Goal: Navigation & Orientation: Go to known website

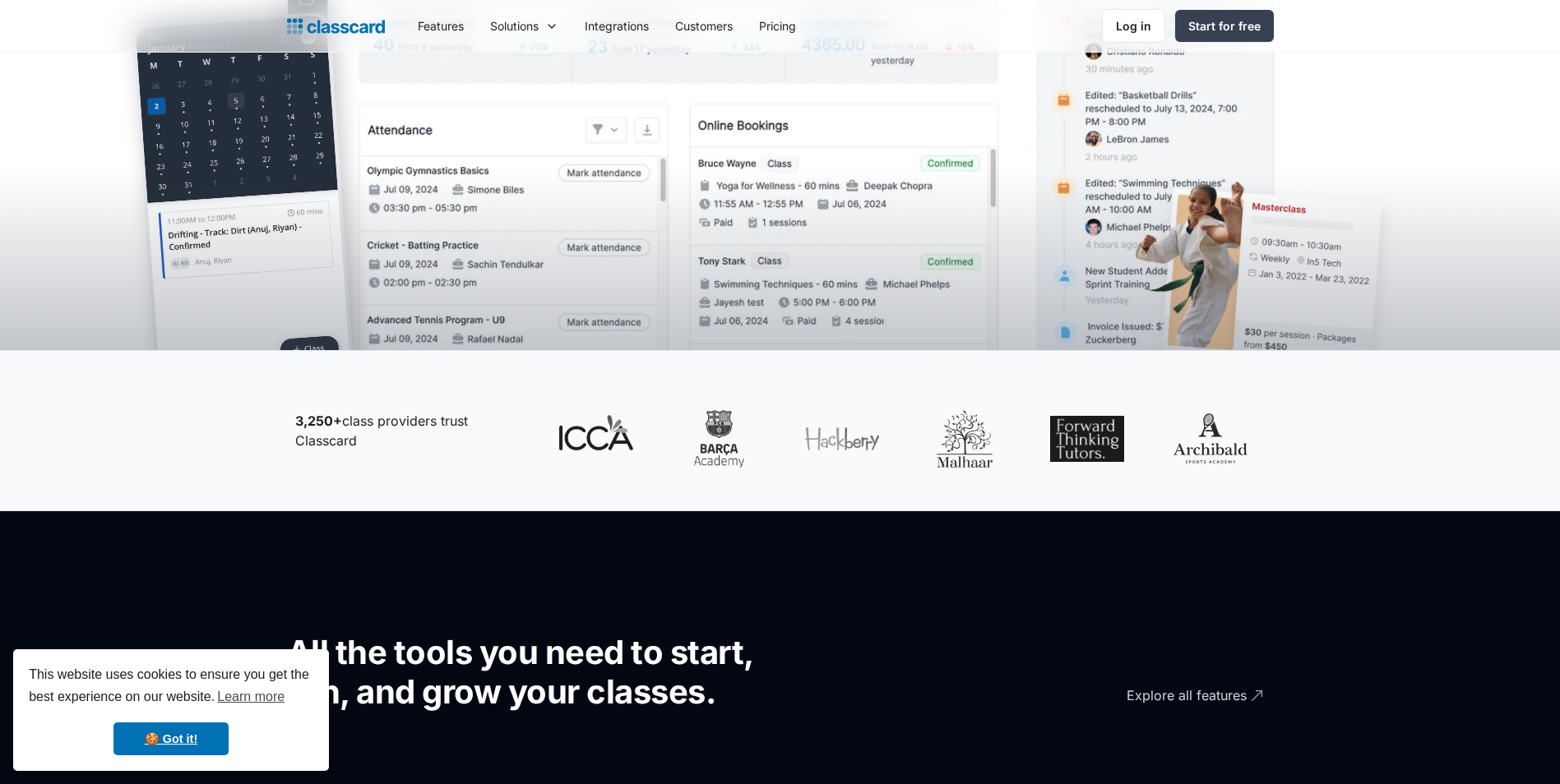
scroll to position [493, 0]
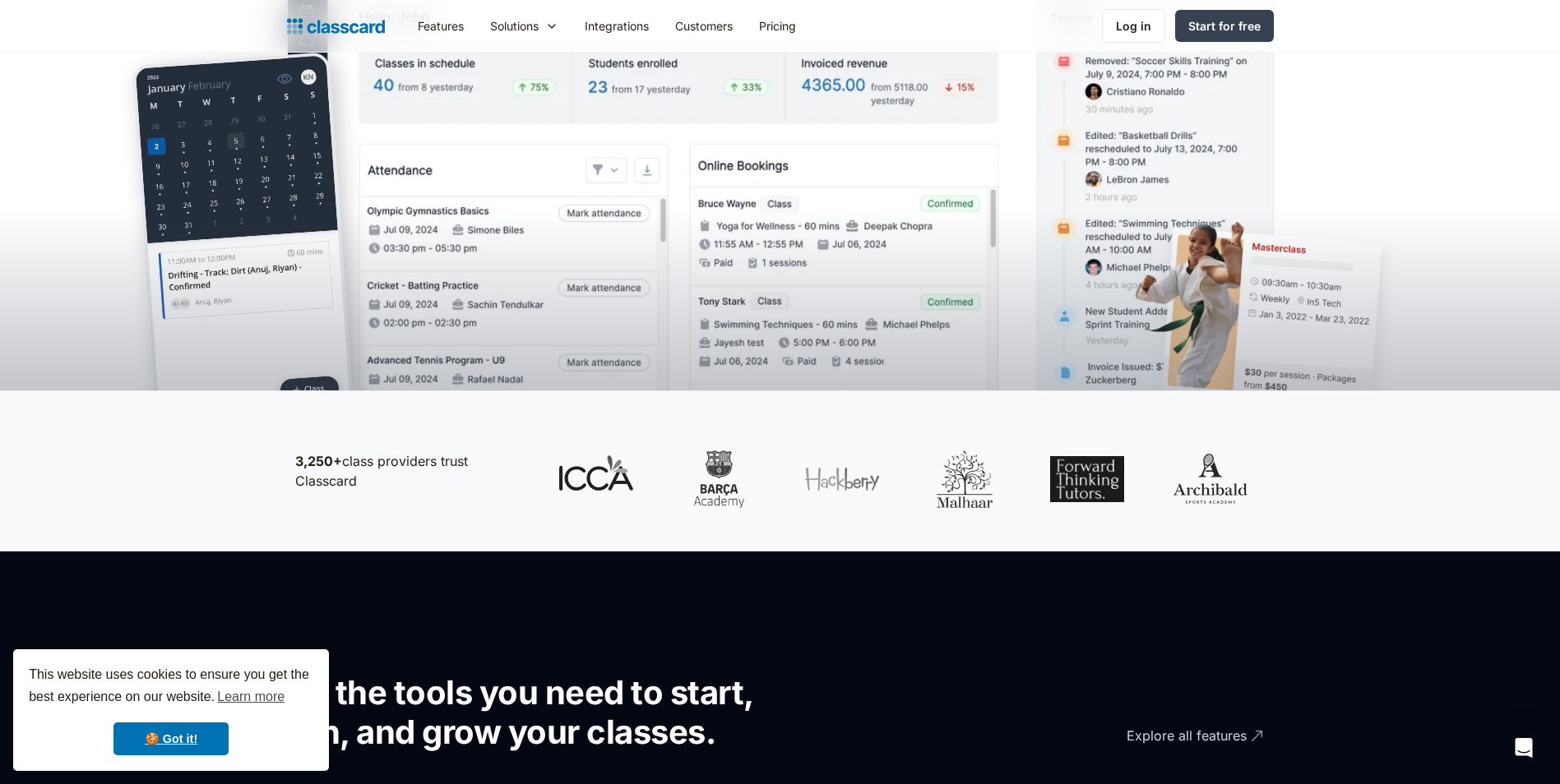
click at [351, 21] on img "home" at bounding box center [335, 27] width 98 height 23
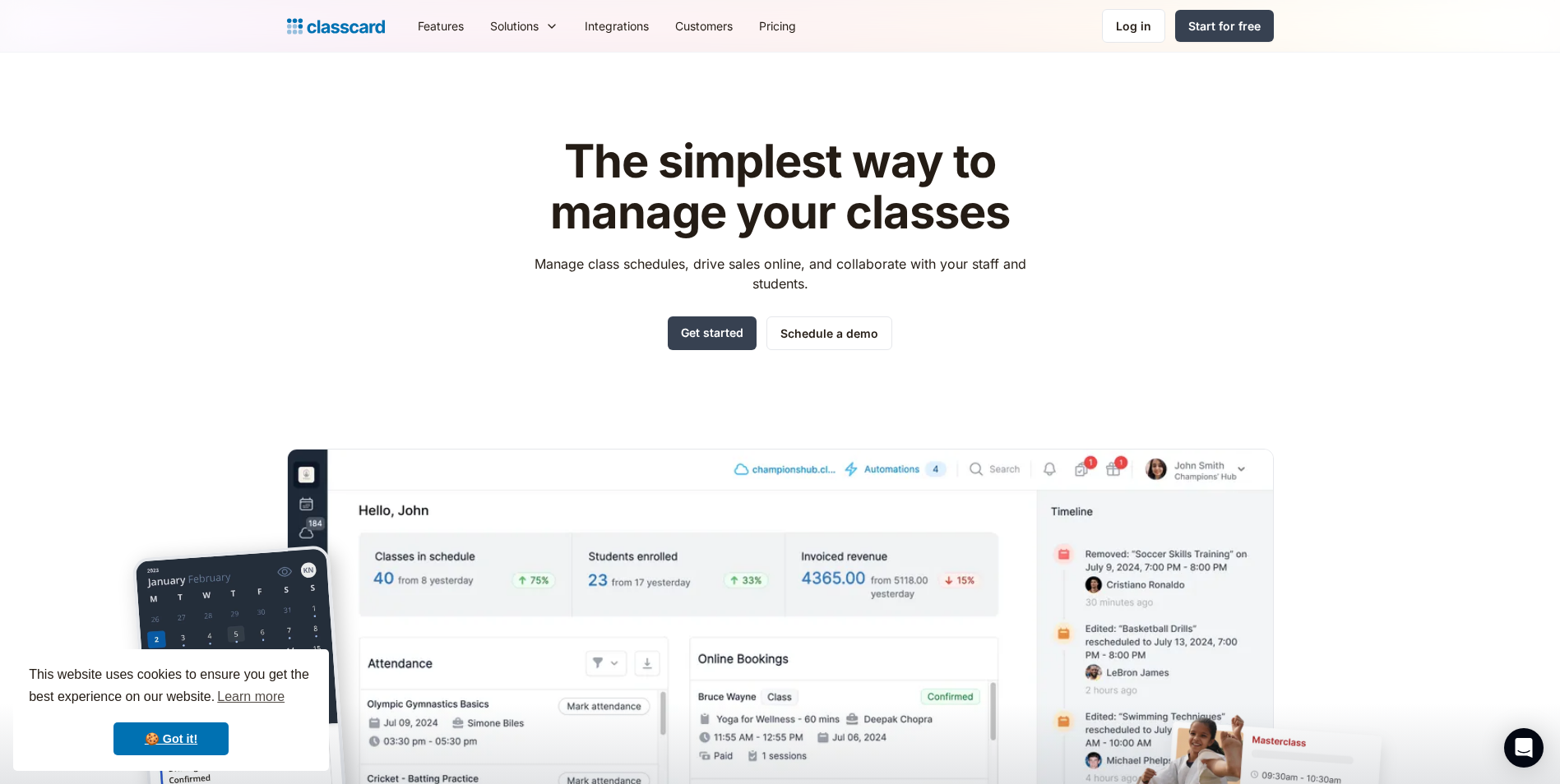
click at [338, 33] on img "home" at bounding box center [335, 27] width 98 height 23
click at [693, 332] on link "Get started" at bounding box center [712, 332] width 89 height 33
